Goal: Information Seeking & Learning: Learn about a topic

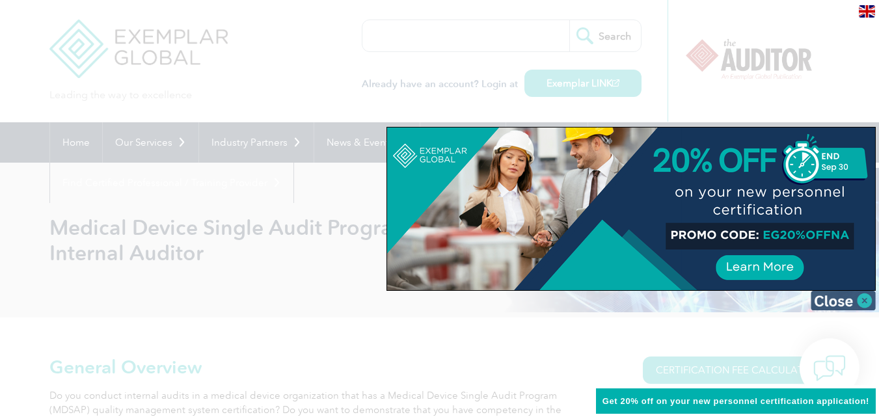
click at [869, 306] on img at bounding box center [842, 301] width 65 height 20
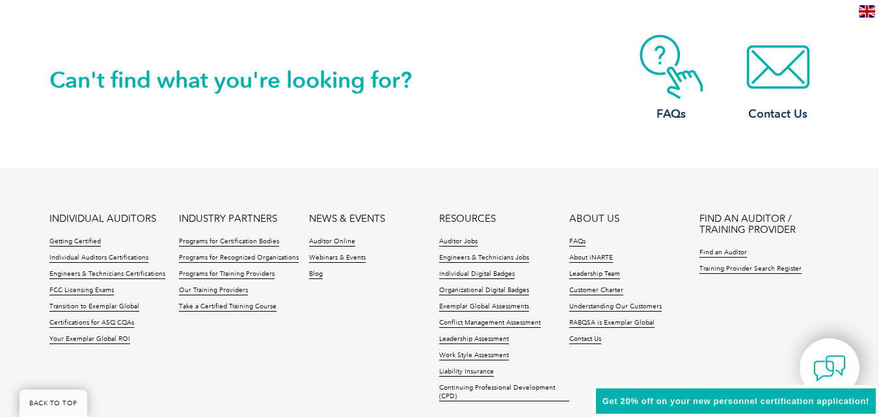
scroll to position [1821, 0]
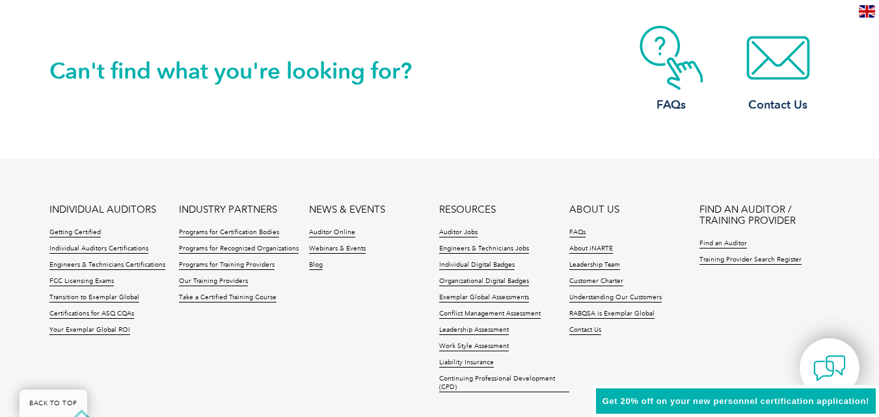
click at [228, 341] on ul "INDIVIDUAL AUDITORS Getting Certified Individual Auditors Certifications Engine…" at bounding box center [439, 301] width 780 height 195
click at [238, 298] on link "Take a Certified Training Course" at bounding box center [228, 297] width 98 height 9
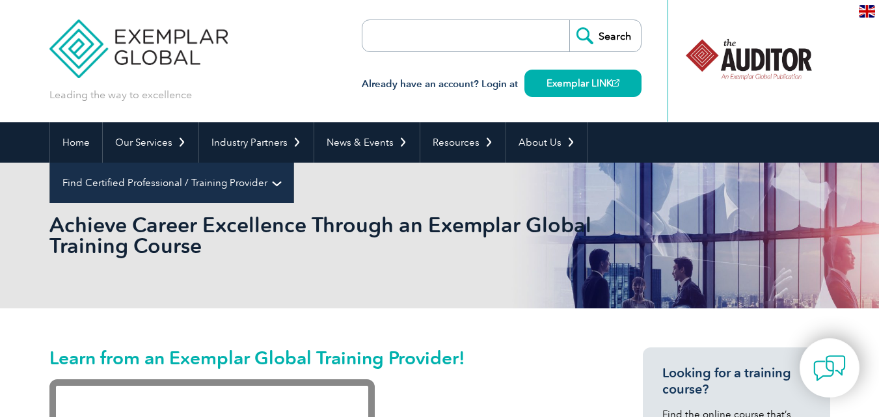
click at [293, 163] on link "Find Certified Professional / Training Provider" at bounding box center [171, 183] width 243 height 40
